Goal: Task Accomplishment & Management: Use online tool/utility

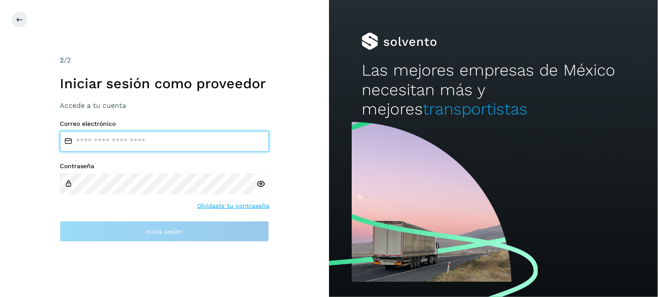
type input "**********"
click at [172, 140] on input "**********" at bounding box center [164, 141] width 209 height 21
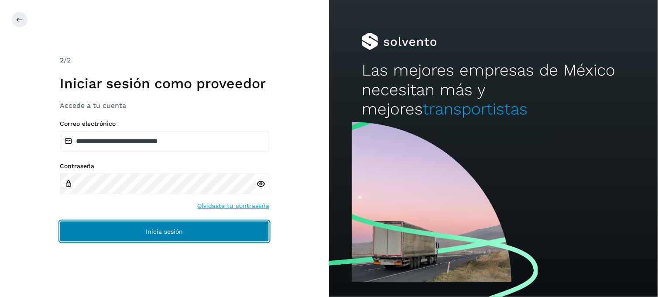
click at [147, 225] on button "Inicia sesión" at bounding box center [164, 231] width 209 height 21
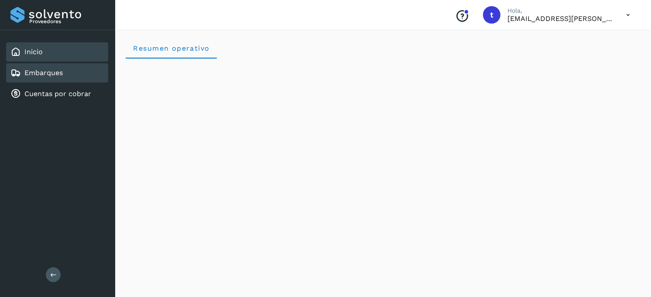
click at [50, 77] on div "Embarques" at bounding box center [57, 72] width 102 height 19
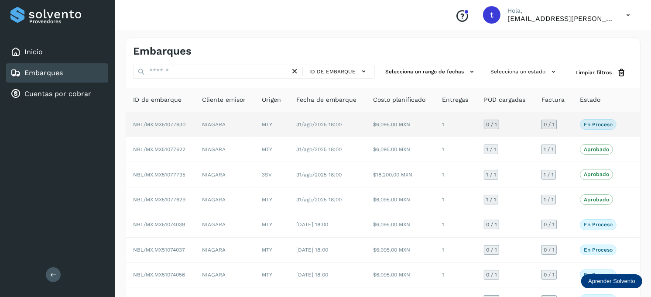
click at [194, 130] on td "NBL/MX.MX51077630" at bounding box center [160, 124] width 69 height 25
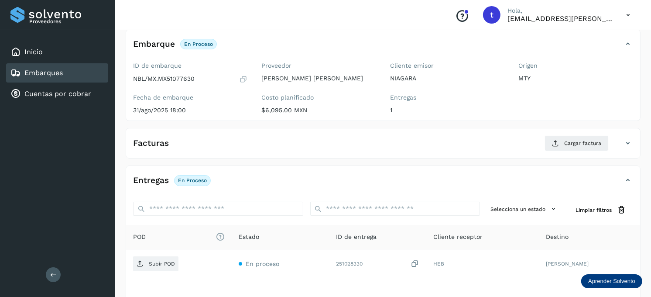
scroll to position [118, 0]
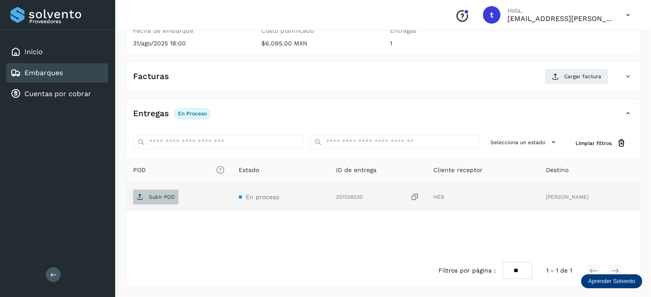
click at [173, 195] on p "Subir POD" at bounding box center [162, 197] width 26 height 6
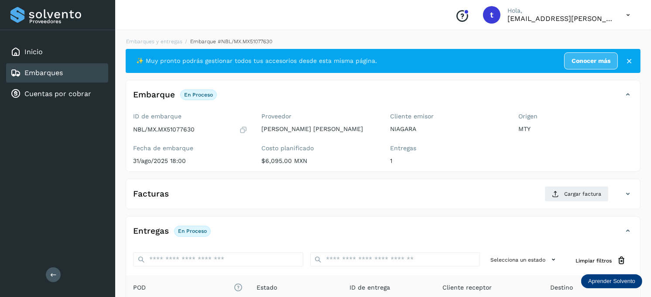
scroll to position [48, 0]
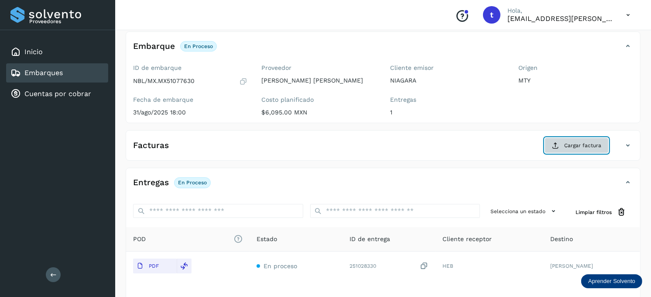
click at [574, 148] on span "Cargar factura" at bounding box center [582, 145] width 37 height 8
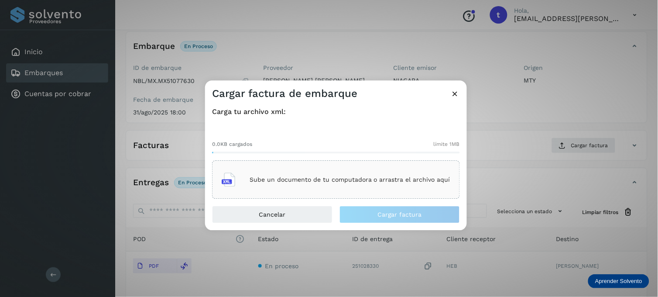
click at [279, 174] on div "Sube un documento de tu computadora o arrastra el archivo aquí" at bounding box center [336, 180] width 229 height 24
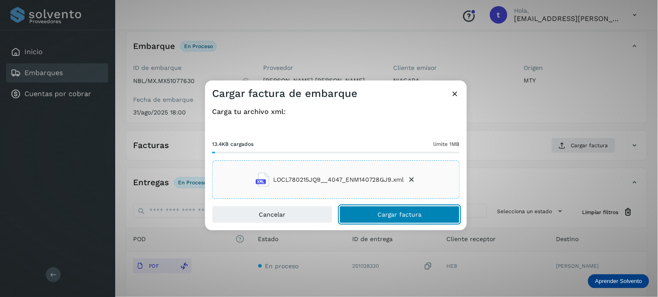
click at [381, 215] on span "Cargar factura" at bounding box center [400, 215] width 44 height 6
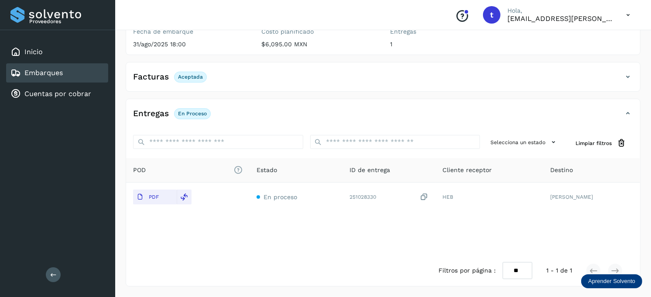
scroll to position [0, 0]
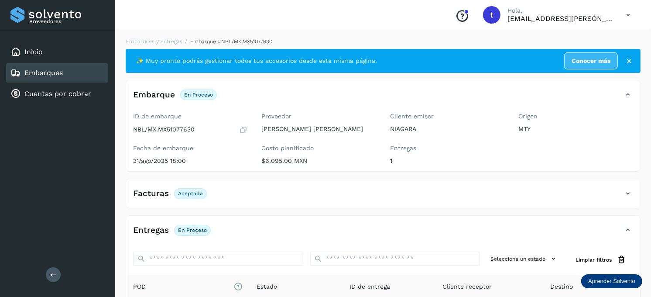
click at [59, 71] on link "Embarques" at bounding box center [43, 72] width 38 height 8
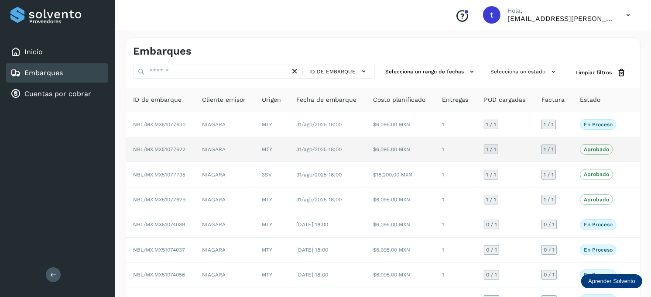
scroll to position [48, 0]
